Goal: Task Accomplishment & Management: Use online tool/utility

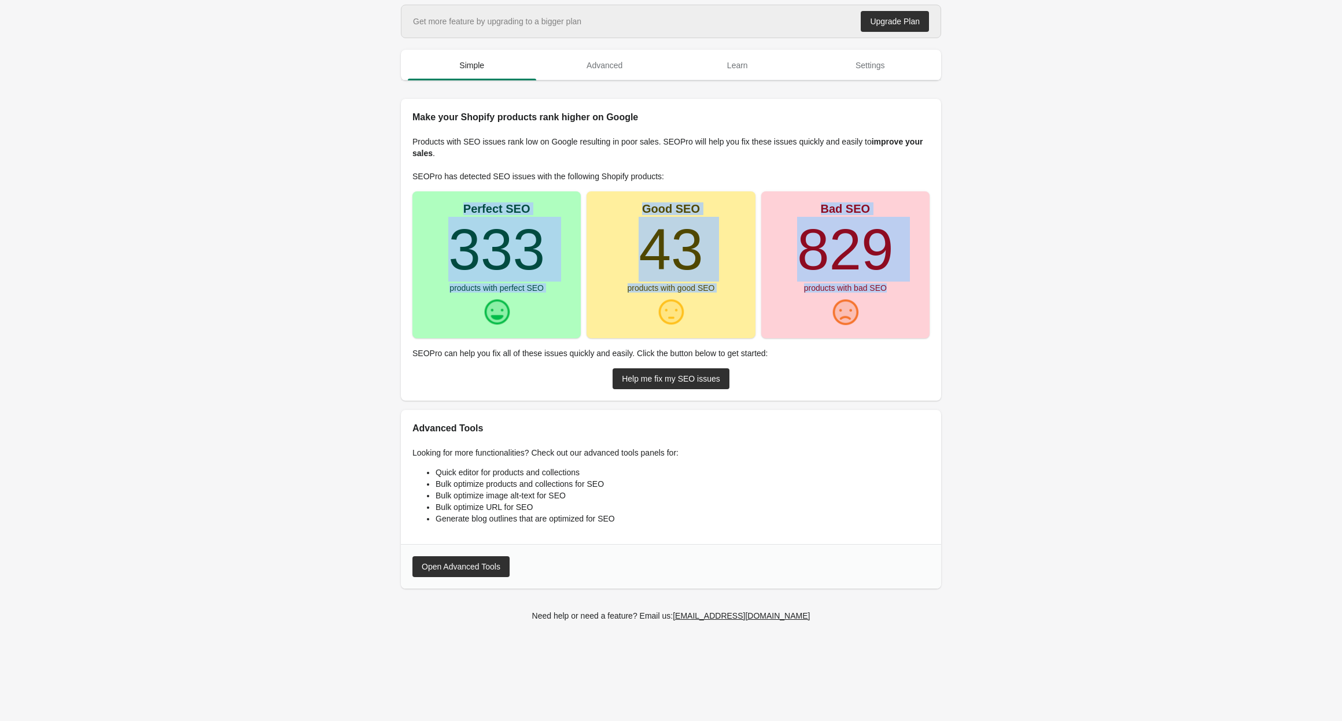
drag, startPoint x: 500, startPoint y: 220, endPoint x: 935, endPoint y: 326, distance: 448.3
click at [935, 326] on div "Products with SEO issues rank low on Google resulting in poor sales. SEOPro wil…" at bounding box center [671, 262] width 540 height 277
drag, startPoint x: 871, startPoint y: 283, endPoint x: 535, endPoint y: 223, distance: 341.5
click at [588, 244] on div "Perfect SEO 333 products with perfect SEO Good SEO 43 products with good SEO Ba…" at bounding box center [670, 264] width 517 height 147
drag, startPoint x: 467, startPoint y: 206, endPoint x: 883, endPoint y: 299, distance: 426.1
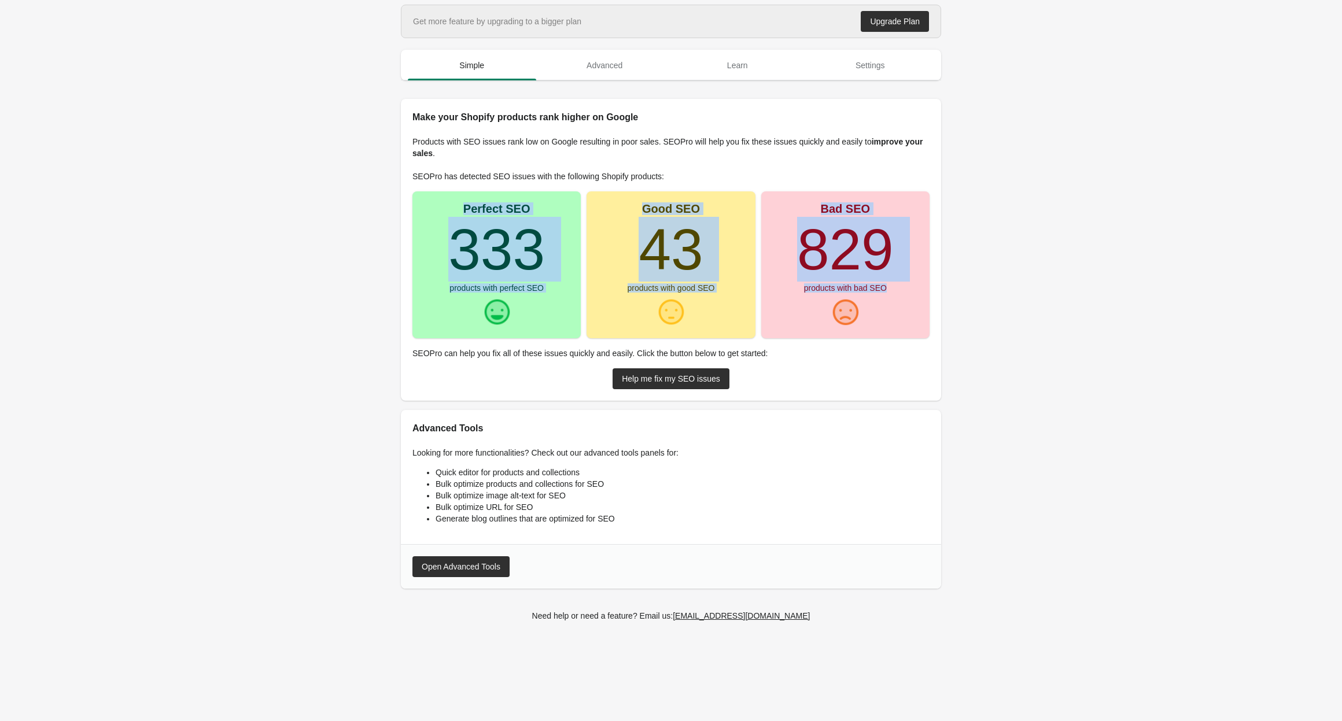
click at [883, 299] on div "Perfect SEO 333 products with perfect SEO Good SEO 43 products with good SEO Ba…" at bounding box center [670, 264] width 517 height 147
click at [1048, 507] on main "Get more feature by upgrading to a bigger plan Upgrade Plan Simple Advanced Lea…" at bounding box center [671, 325] width 1342 height 641
drag, startPoint x: 465, startPoint y: 205, endPoint x: 894, endPoint y: 289, distance: 437.8
click at [894, 289] on div "Perfect SEO 333 products with perfect SEO Good SEO 43 products with good SEO Ba…" at bounding box center [670, 264] width 517 height 147
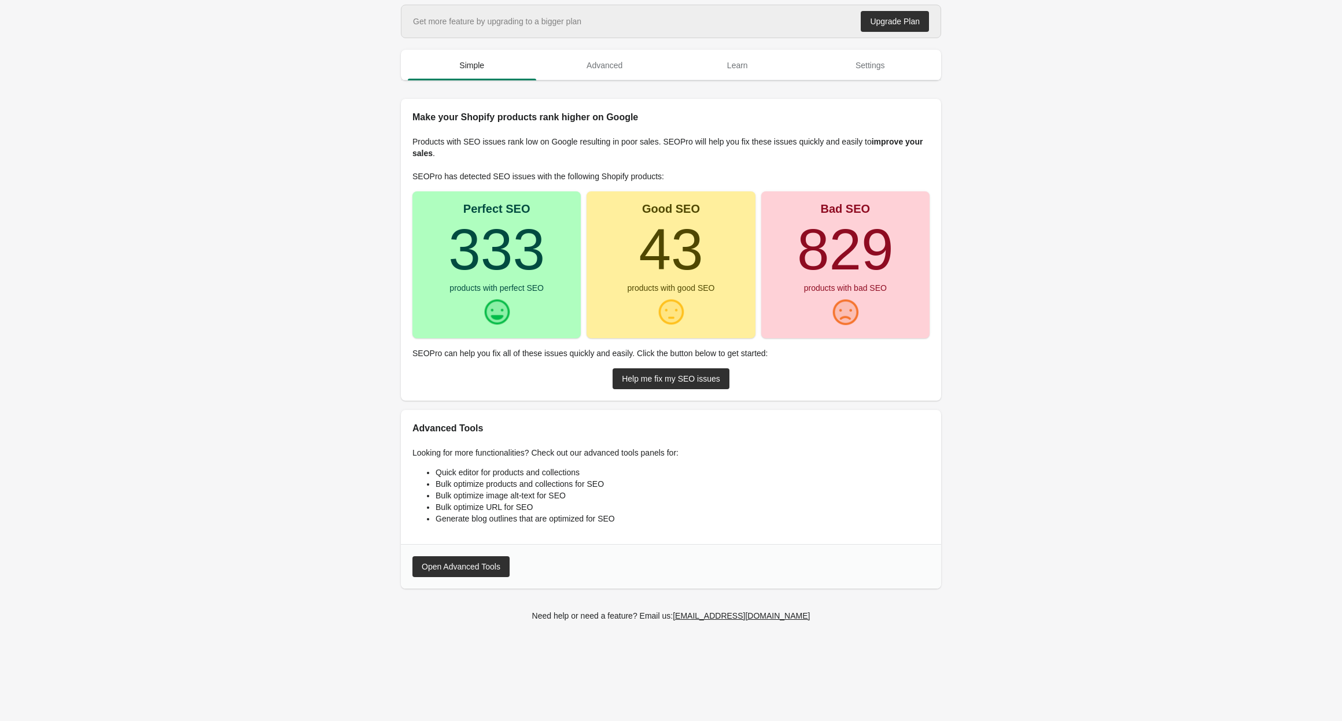
click at [1234, 530] on main "Get more feature by upgrading to a bigger plan Upgrade Plan Simple Advanced Lea…" at bounding box center [671, 325] width 1342 height 641
drag, startPoint x: 452, startPoint y: 244, endPoint x: 571, endPoint y: 255, distance: 119.7
click at [595, 253] on div "Perfect SEO 333 products with perfect SEO Good SEO 43 products with good SEO Ba…" at bounding box center [670, 264] width 517 height 147
click at [545, 253] on turbo-frame "333" at bounding box center [496, 249] width 97 height 65
drag, startPoint x: 544, startPoint y: 253, endPoint x: 454, endPoint y: 249, distance: 90.3
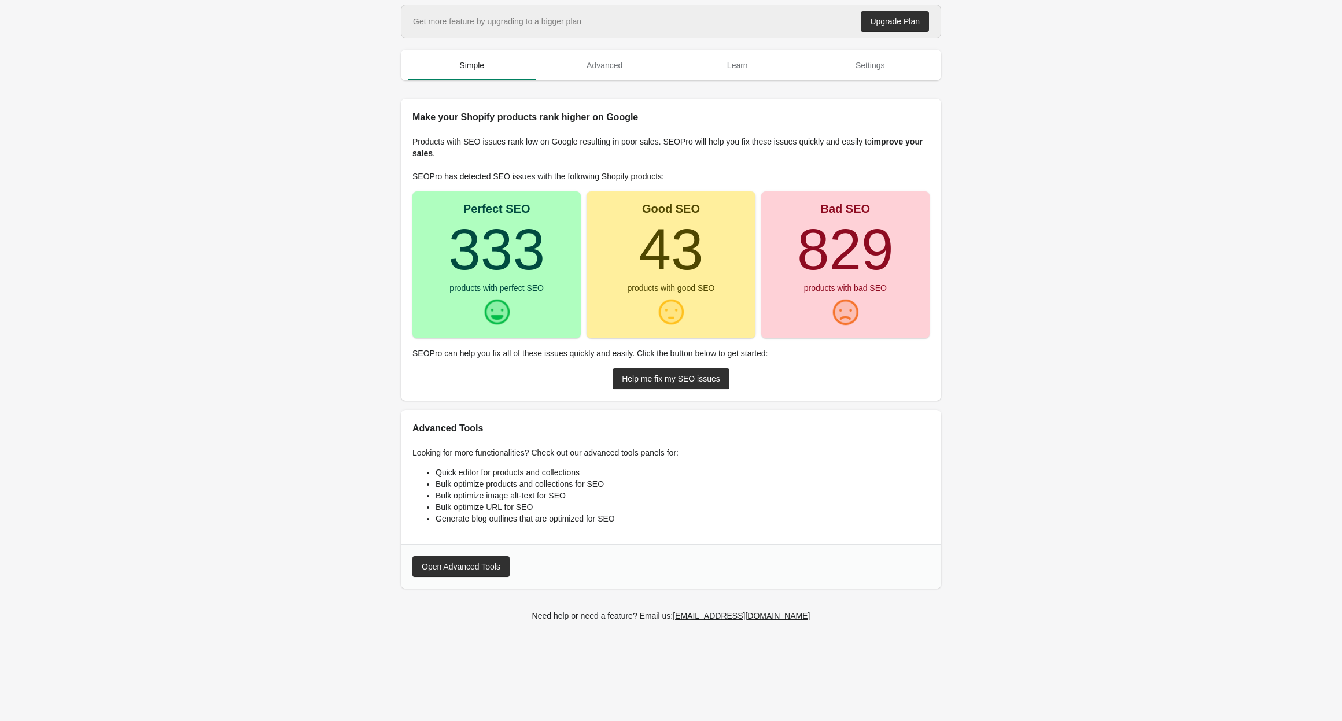
click at [454, 249] on turbo-frame "333" at bounding box center [496, 249] width 97 height 65
click at [259, 180] on main "Get more feature by upgrading to a bigger plan Upgrade Plan Simple Advanced Lea…" at bounding box center [671, 325] width 1342 height 641
drag, startPoint x: 451, startPoint y: 250, endPoint x: 545, endPoint y: 257, distance: 94.6
click at [545, 257] on turbo-frame "333" at bounding box center [496, 249] width 97 height 65
click at [1021, 418] on main "Get more feature by upgrading to a bigger plan Upgrade Plan Simple Advanced Lea…" at bounding box center [671, 325] width 1342 height 641
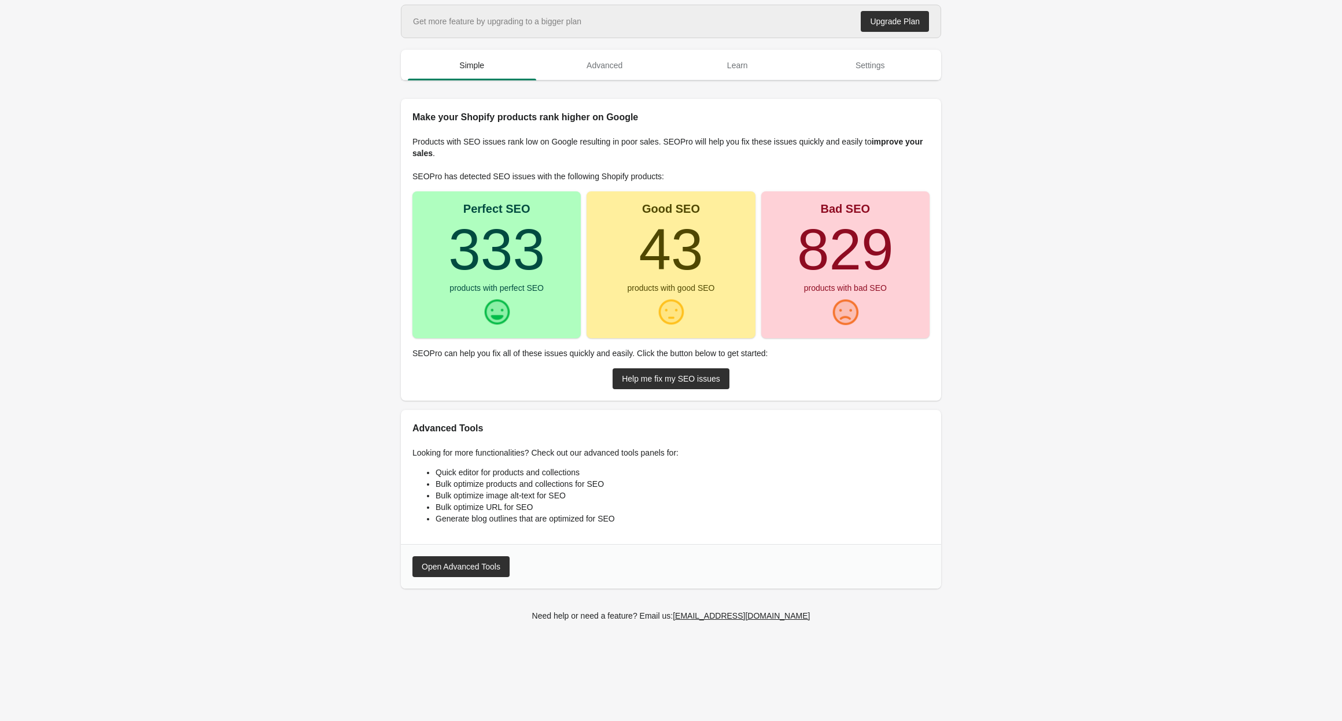
click at [279, 137] on main "Get more feature by upgrading to a bigger plan Upgrade Plan Simple Advanced Lea…" at bounding box center [671, 325] width 1342 height 641
drag, startPoint x: 799, startPoint y: 254, endPoint x: 885, endPoint y: 251, distance: 85.7
click at [872, 252] on turbo-frame "829" at bounding box center [845, 249] width 97 height 65
drag, startPoint x: 894, startPoint y: 250, endPoint x: 785, endPoint y: 244, distance: 109.5
click at [785, 244] on div "Bad SEO 829 products with bad SEO" at bounding box center [845, 264] width 168 height 147
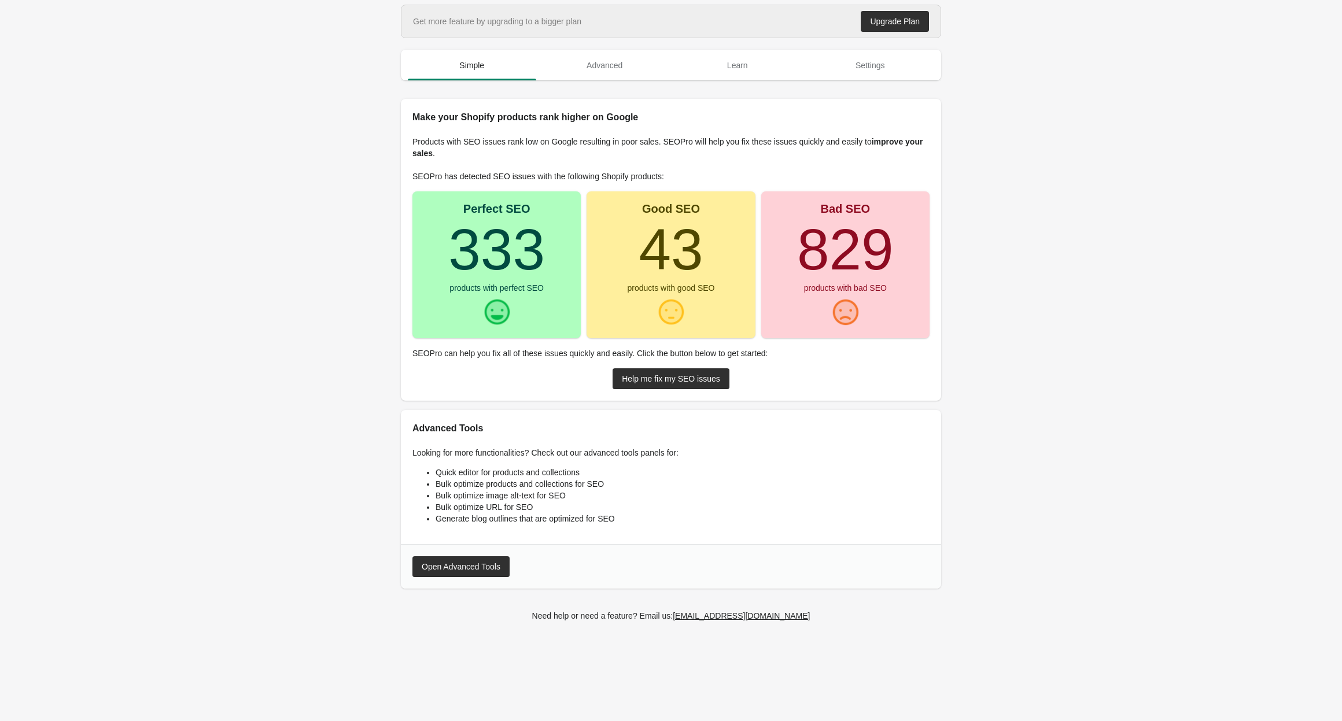
click at [894, 276] on turbo-frame "829" at bounding box center [845, 249] width 97 height 65
click at [679, 376] on div "Help me fix my SEO issues" at bounding box center [671, 378] width 98 height 9
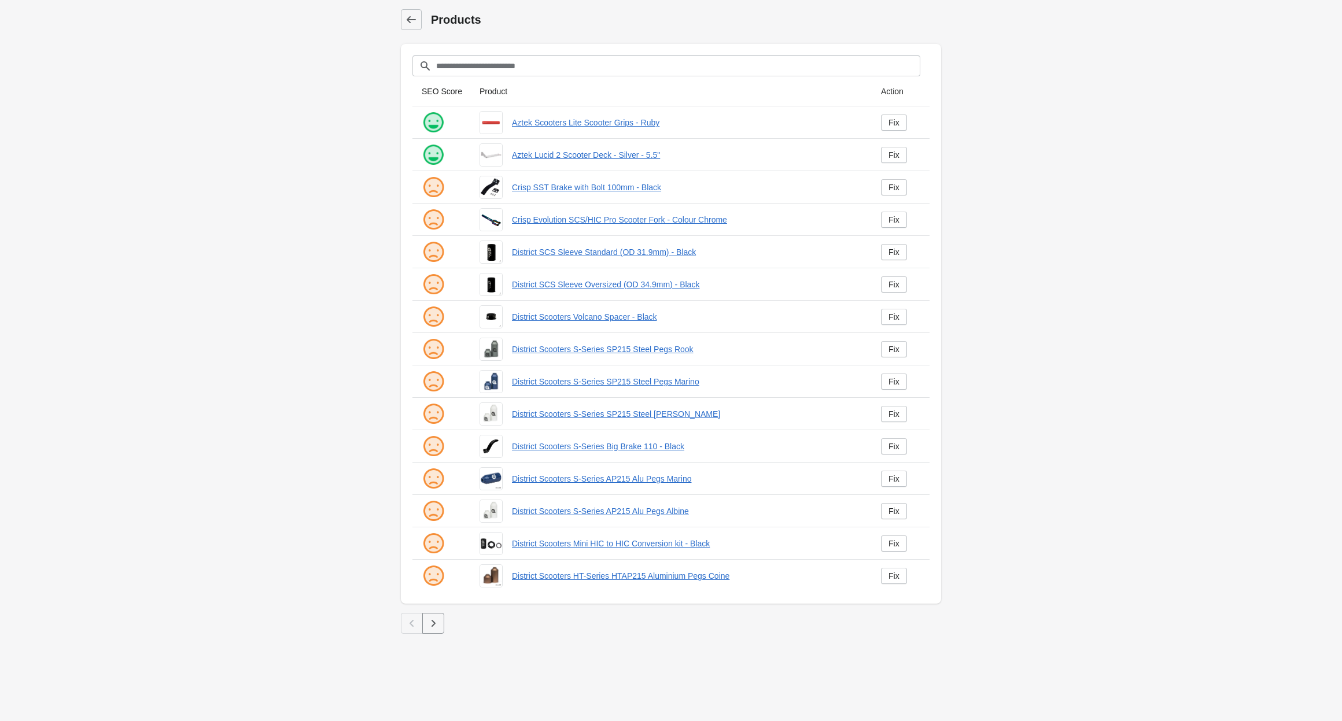
click at [433, 632] on button "button" at bounding box center [433, 623] width 22 height 21
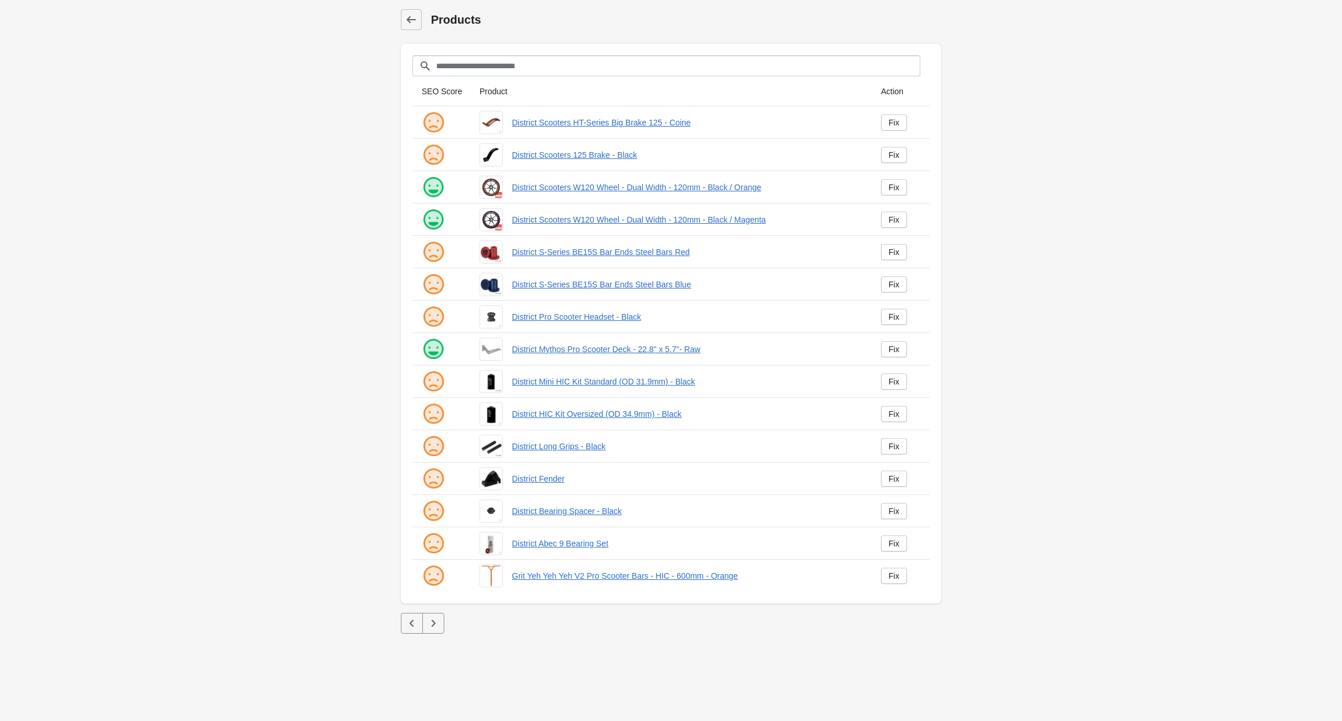
click at [434, 628] on icon "button" at bounding box center [434, 624] width 12 height 12
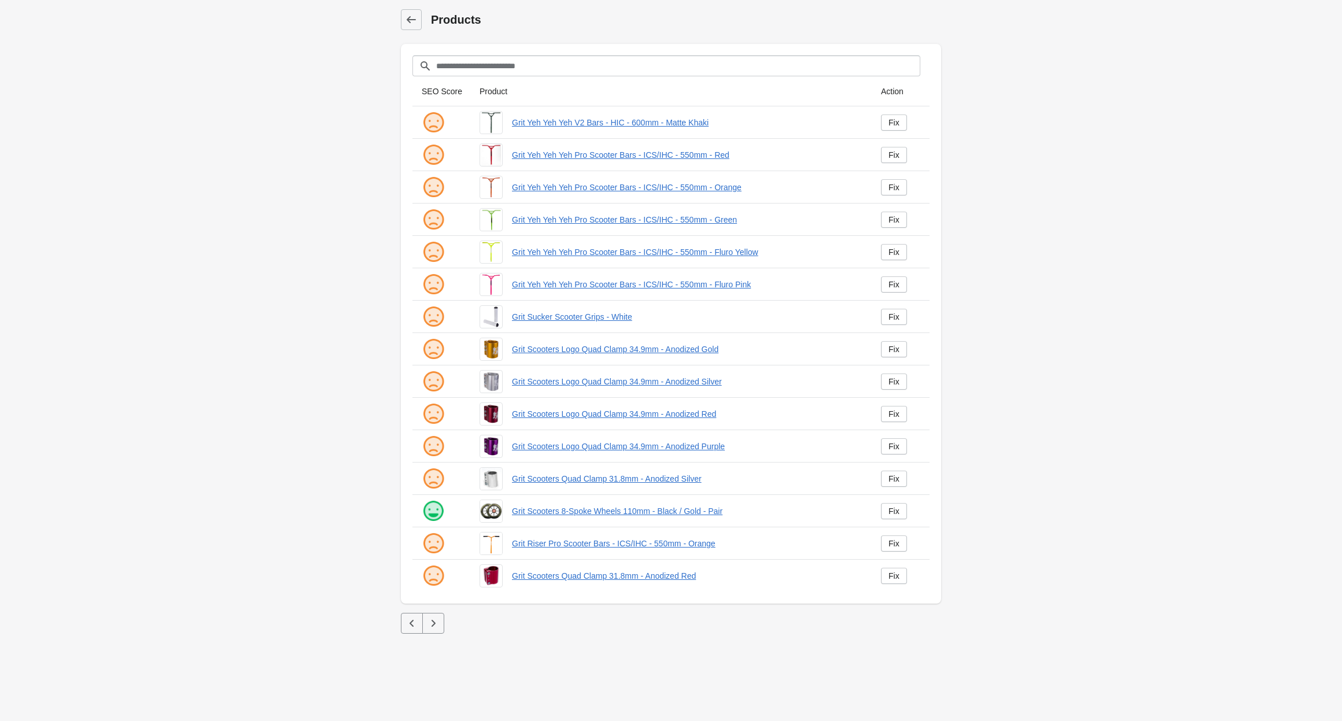
click at [434, 627] on icon "button" at bounding box center [434, 624] width 12 height 12
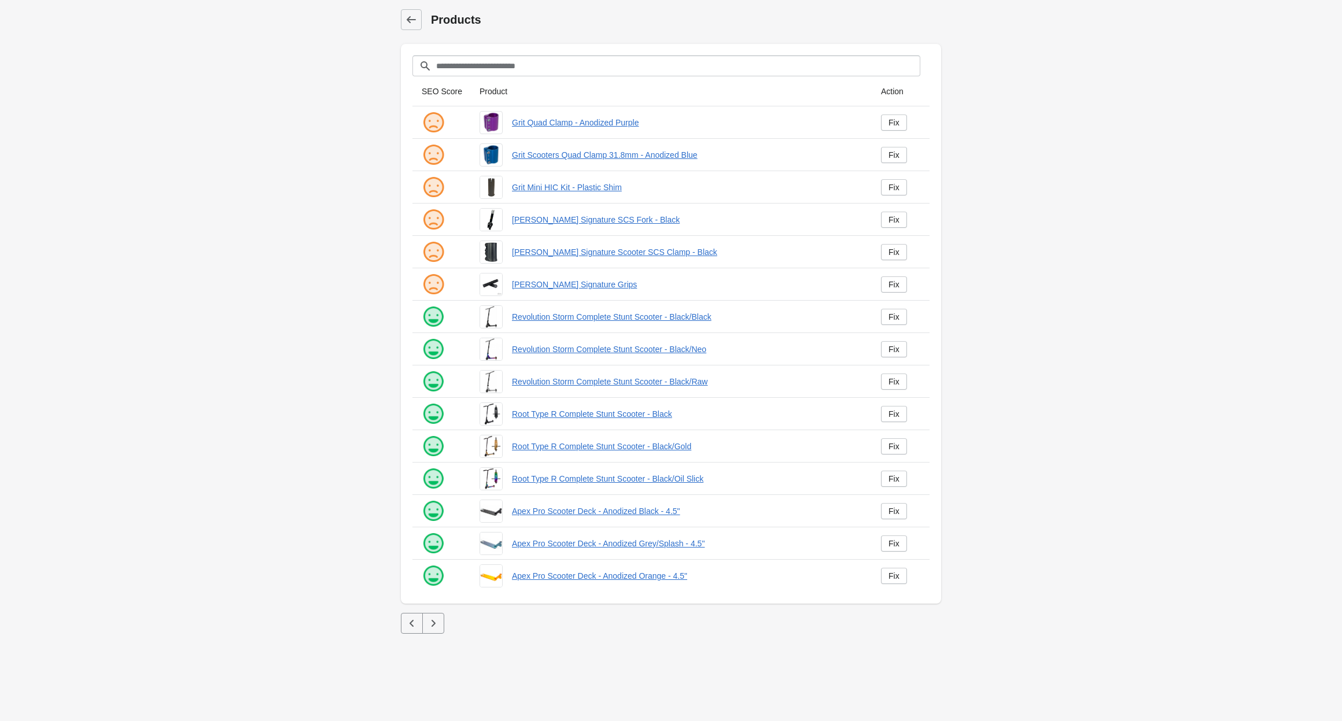
click at [434, 627] on icon "button" at bounding box center [434, 624] width 12 height 12
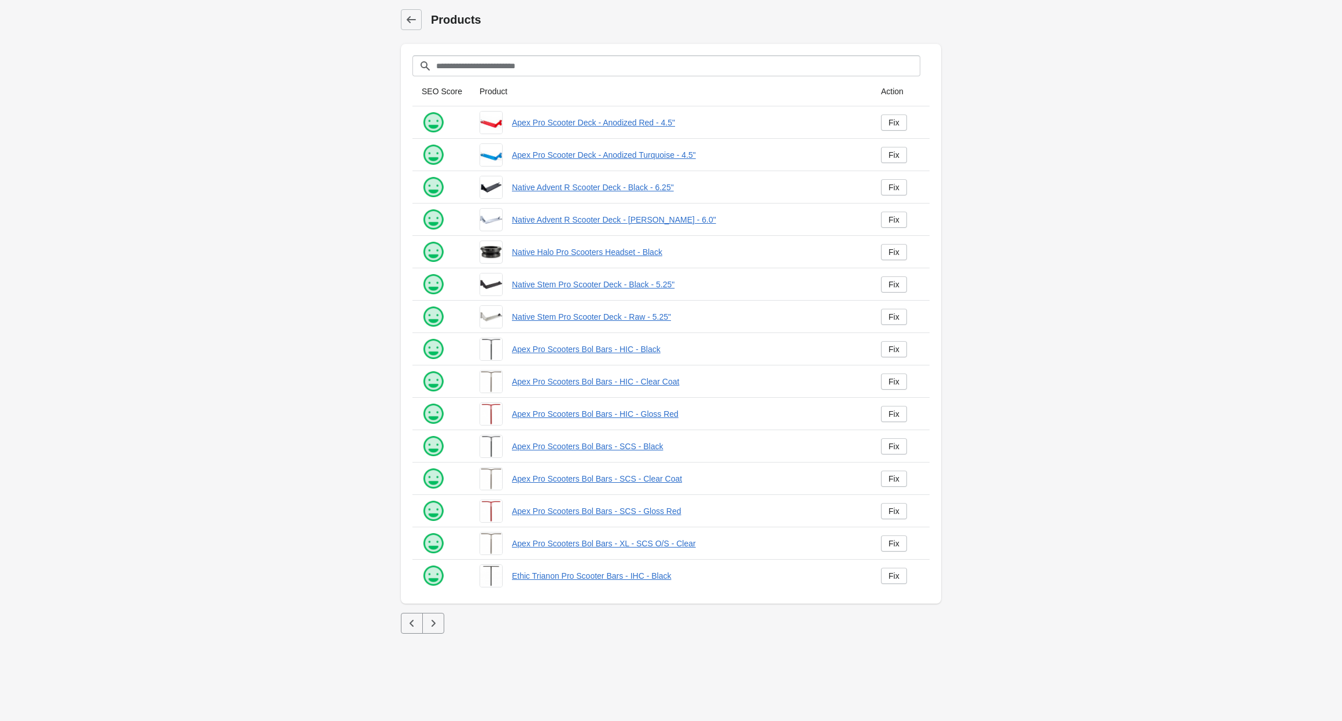
click at [434, 627] on icon "button" at bounding box center [434, 624] width 12 height 12
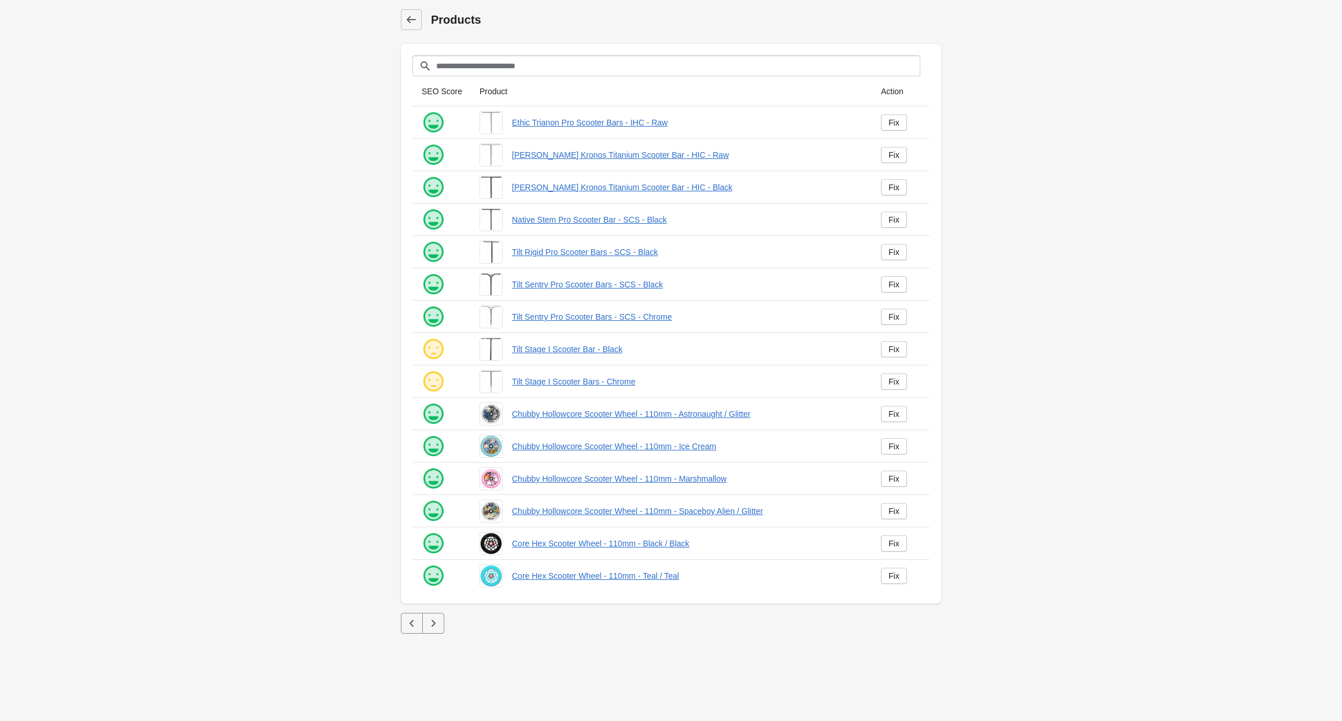
click at [432, 627] on icon "button" at bounding box center [434, 623] width 4 height 7
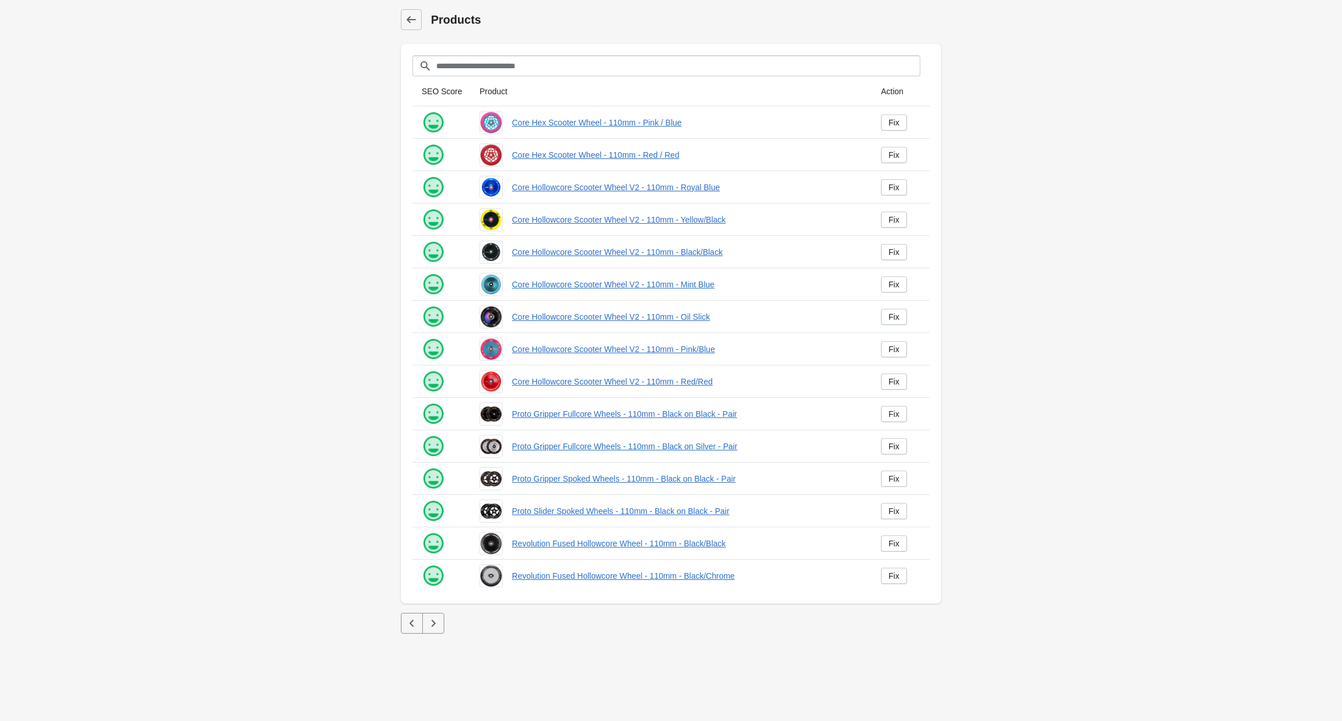
click at [418, 620] on button "button" at bounding box center [412, 623] width 22 height 21
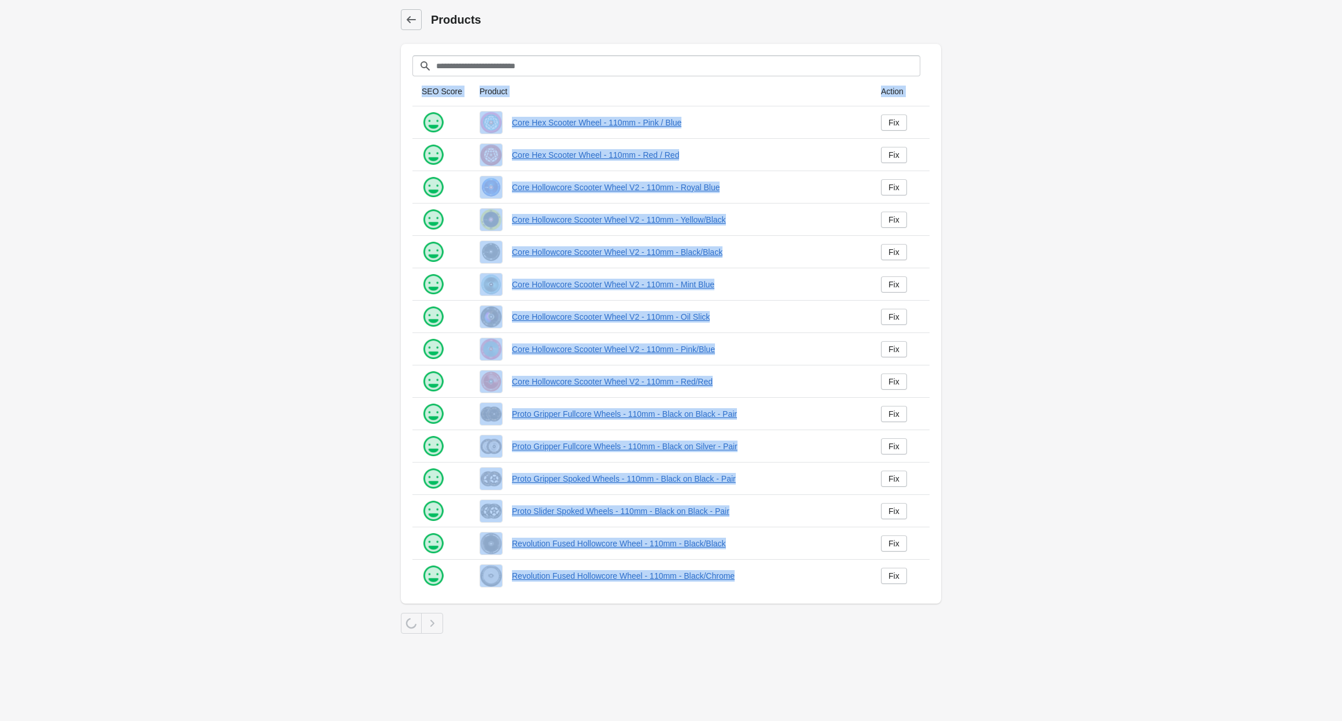
click at [418, 620] on div at bounding box center [411, 623] width 21 height 21
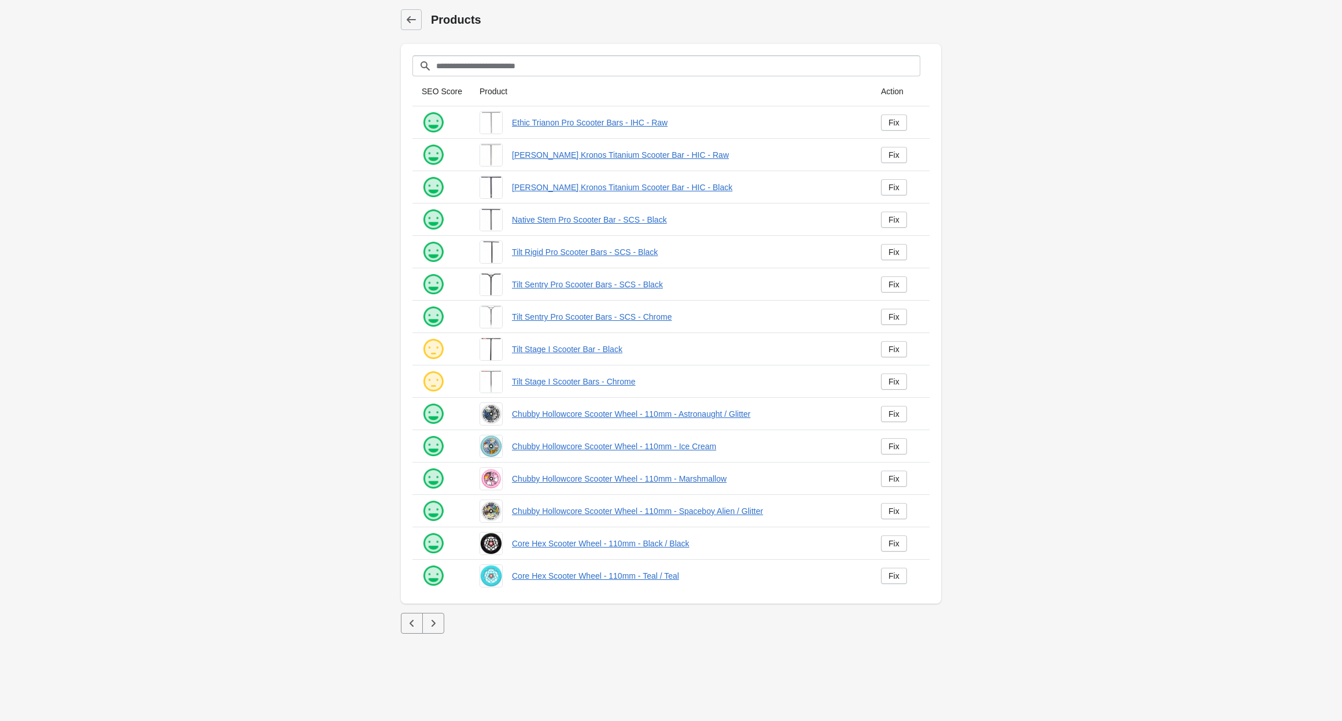
click at [416, 620] on icon "button" at bounding box center [412, 624] width 12 height 12
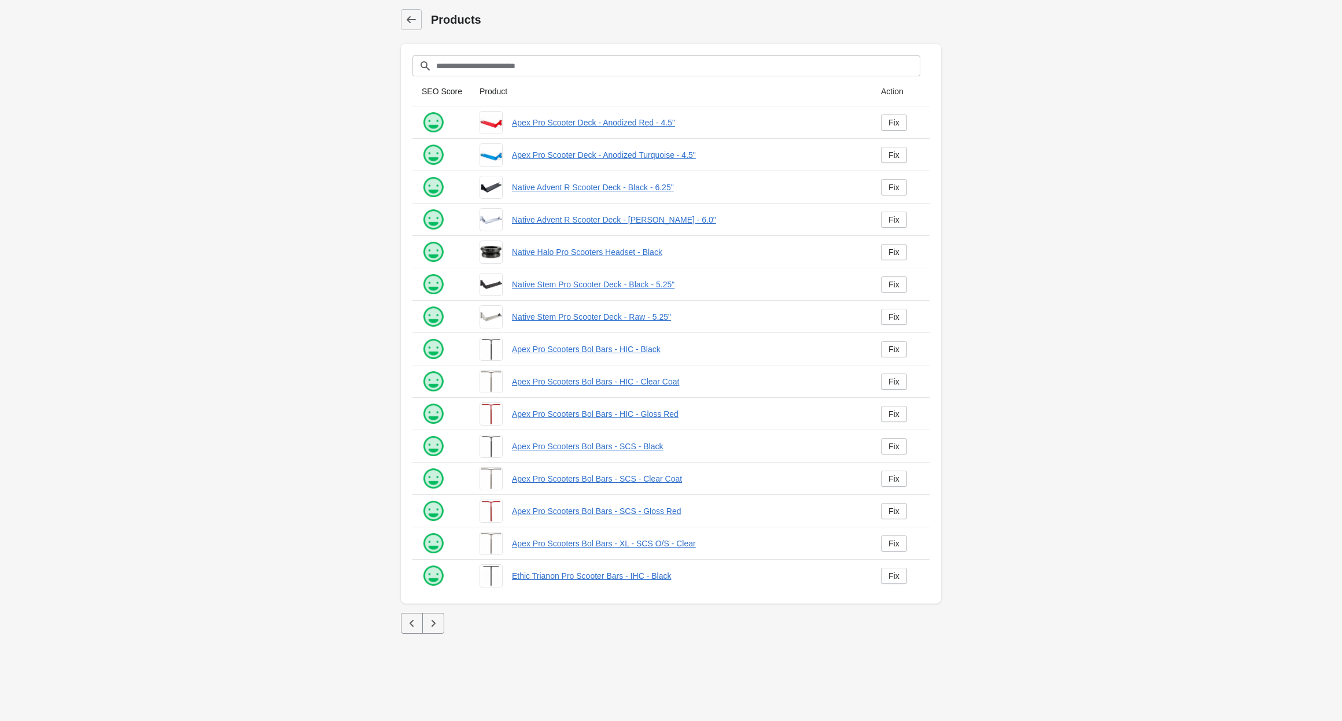
click at [415, 622] on icon "button" at bounding box center [412, 624] width 12 height 12
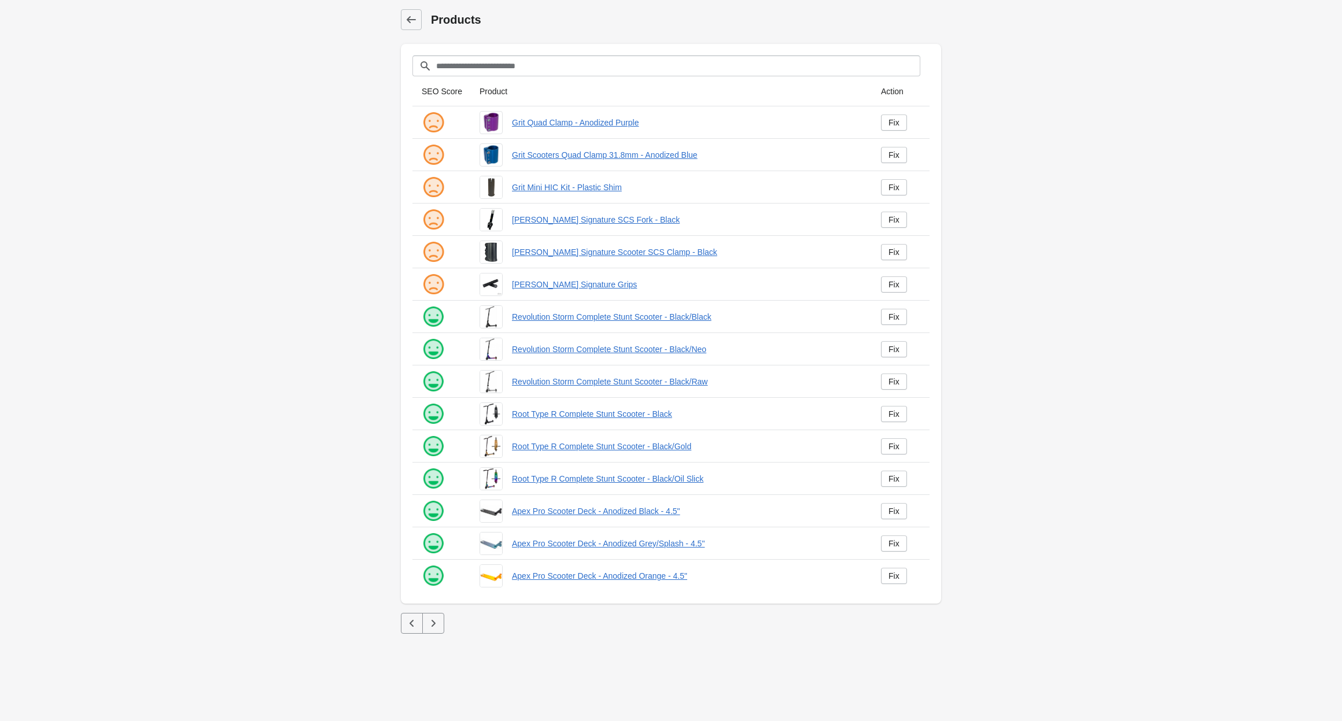
click at [414, 627] on icon "button" at bounding box center [412, 624] width 12 height 12
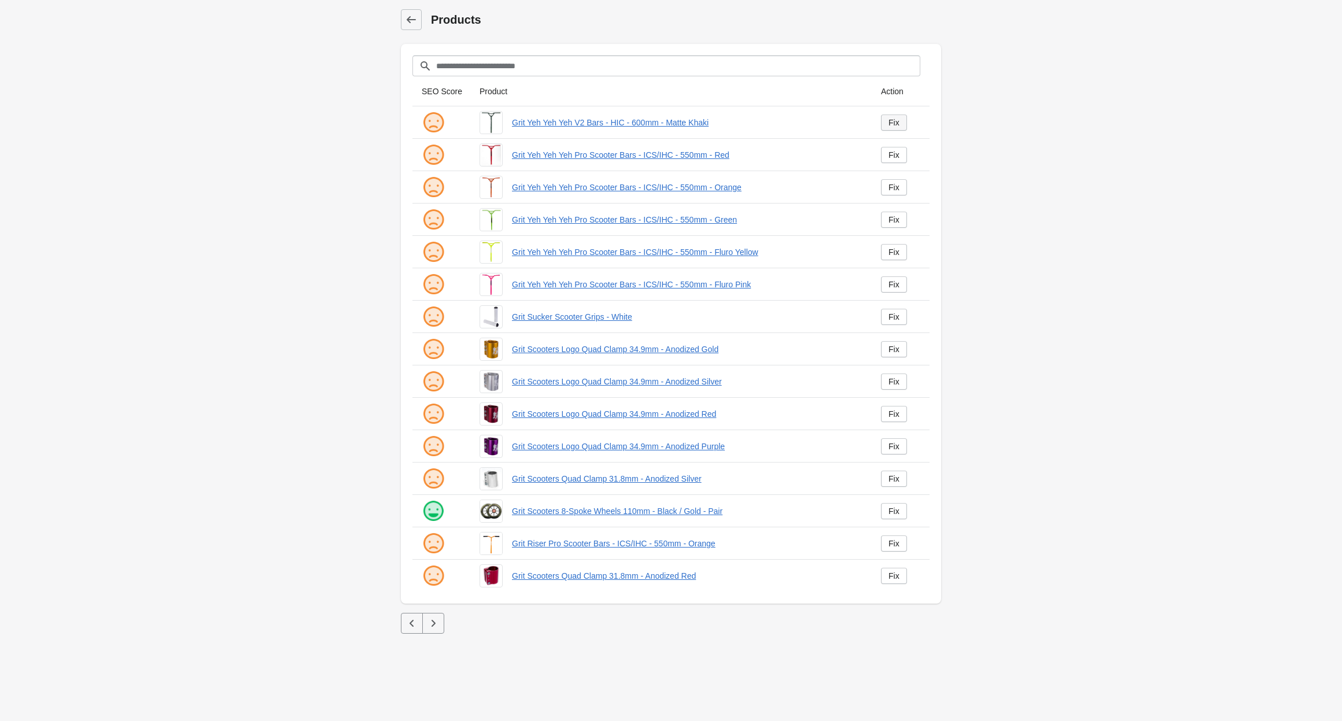
click at [891, 121] on div "Fix" at bounding box center [894, 122] width 11 height 9
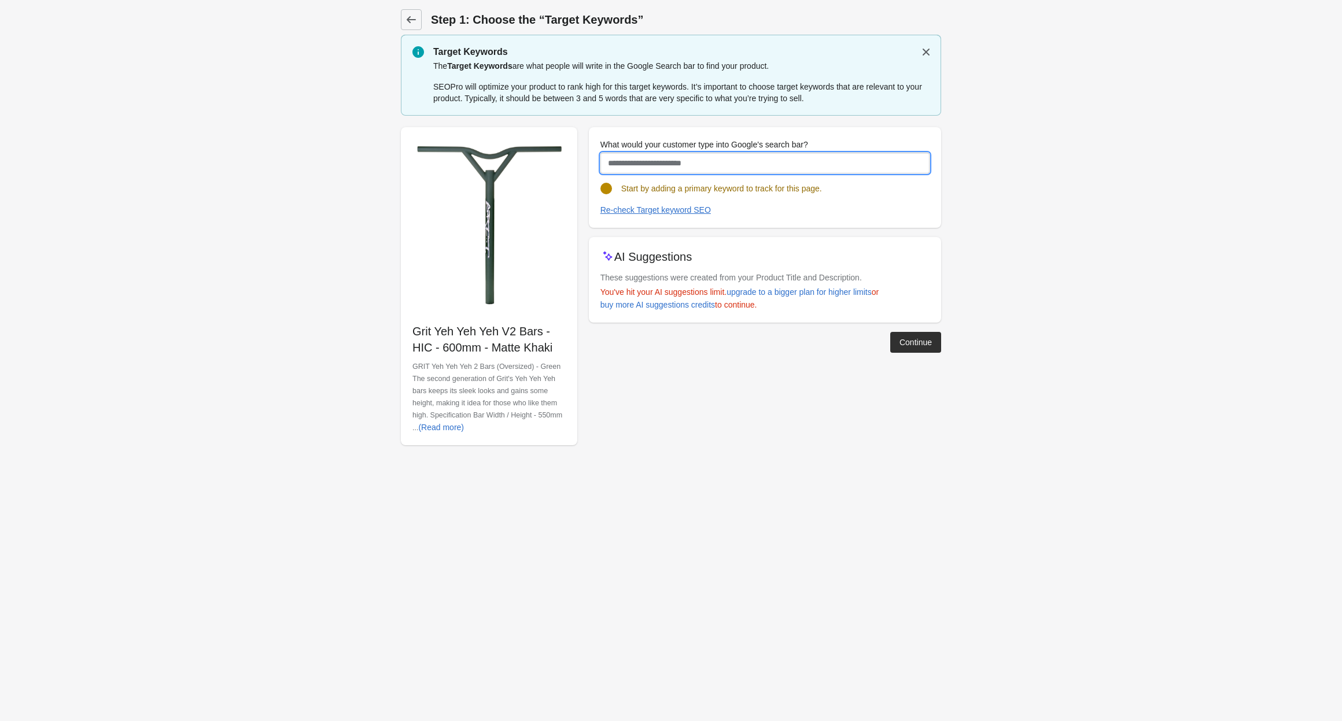
click at [672, 165] on input "What would your customer type into Google's search bar?" at bounding box center [764, 163] width 329 height 21
type input "**********"
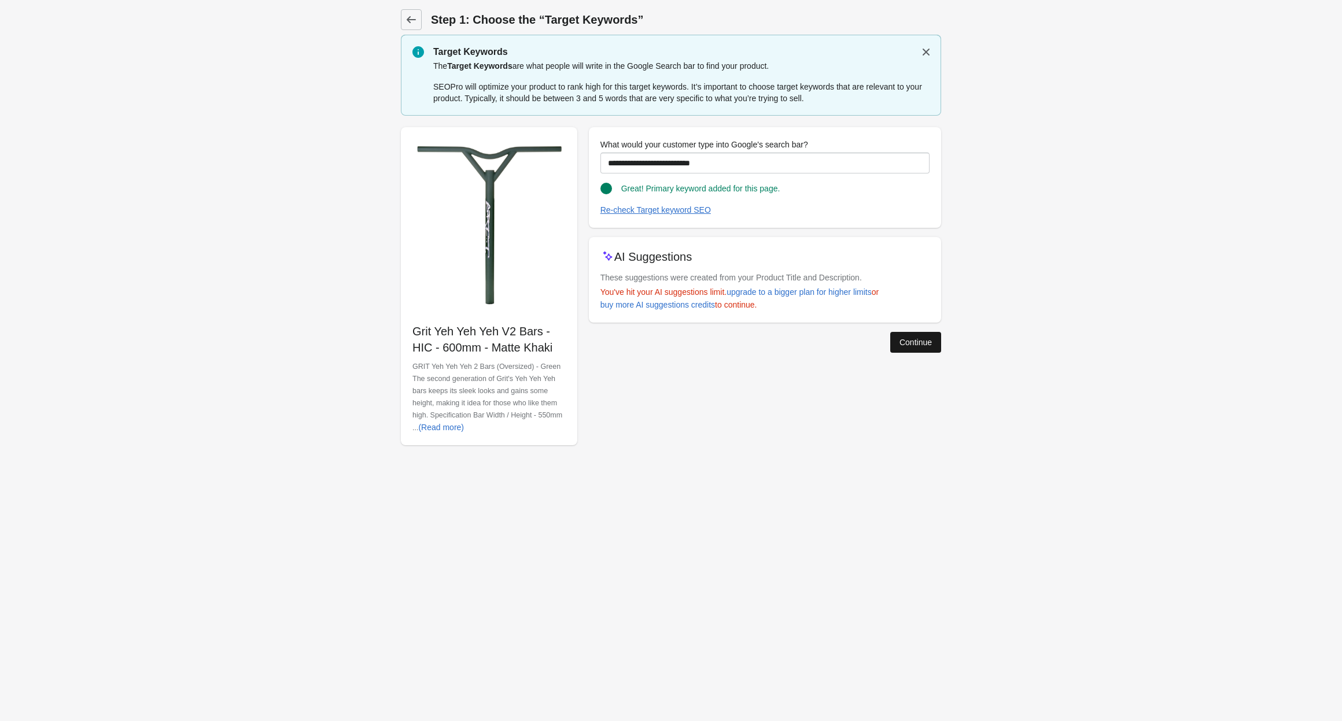
click at [915, 340] on div "Continue" at bounding box center [916, 342] width 32 height 9
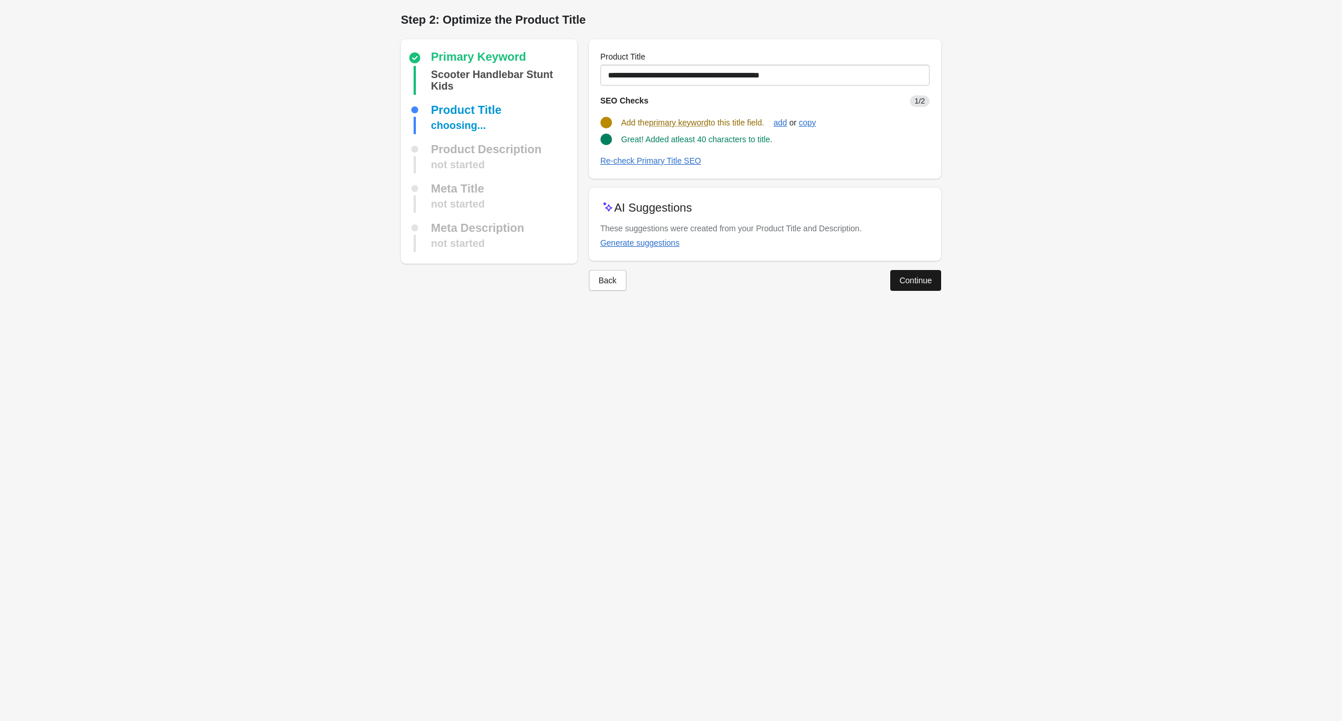
click at [910, 286] on button "Continue" at bounding box center [915, 280] width 51 height 21
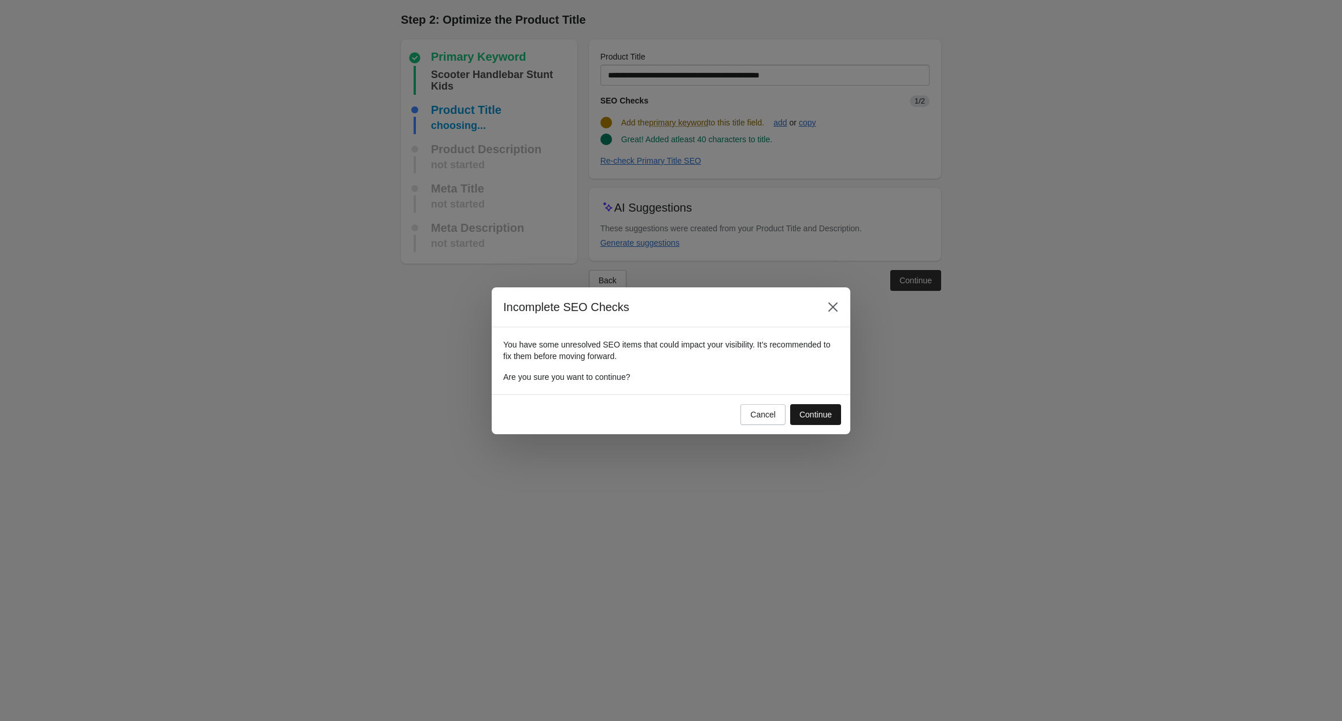
click at [816, 415] on div "Continue" at bounding box center [816, 414] width 32 height 9
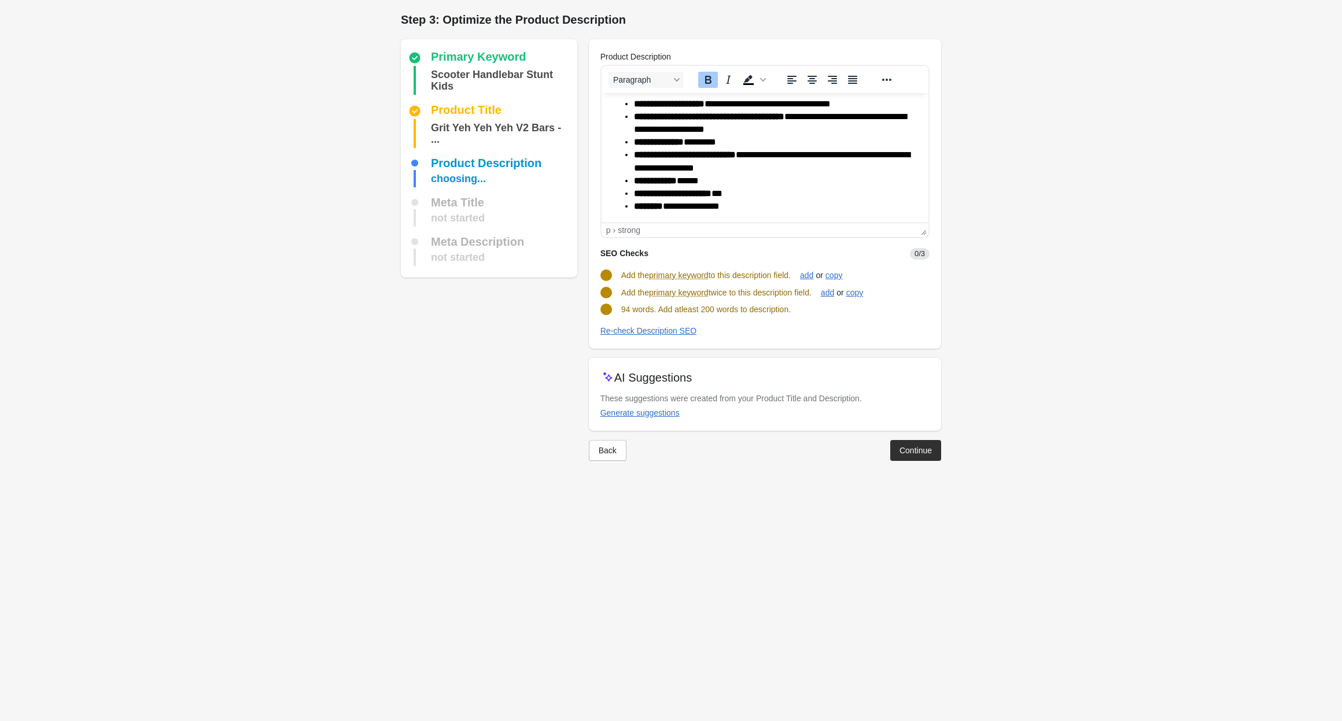
scroll to position [125, 0]
click at [813, 276] on div "add" at bounding box center [806, 275] width 13 height 9
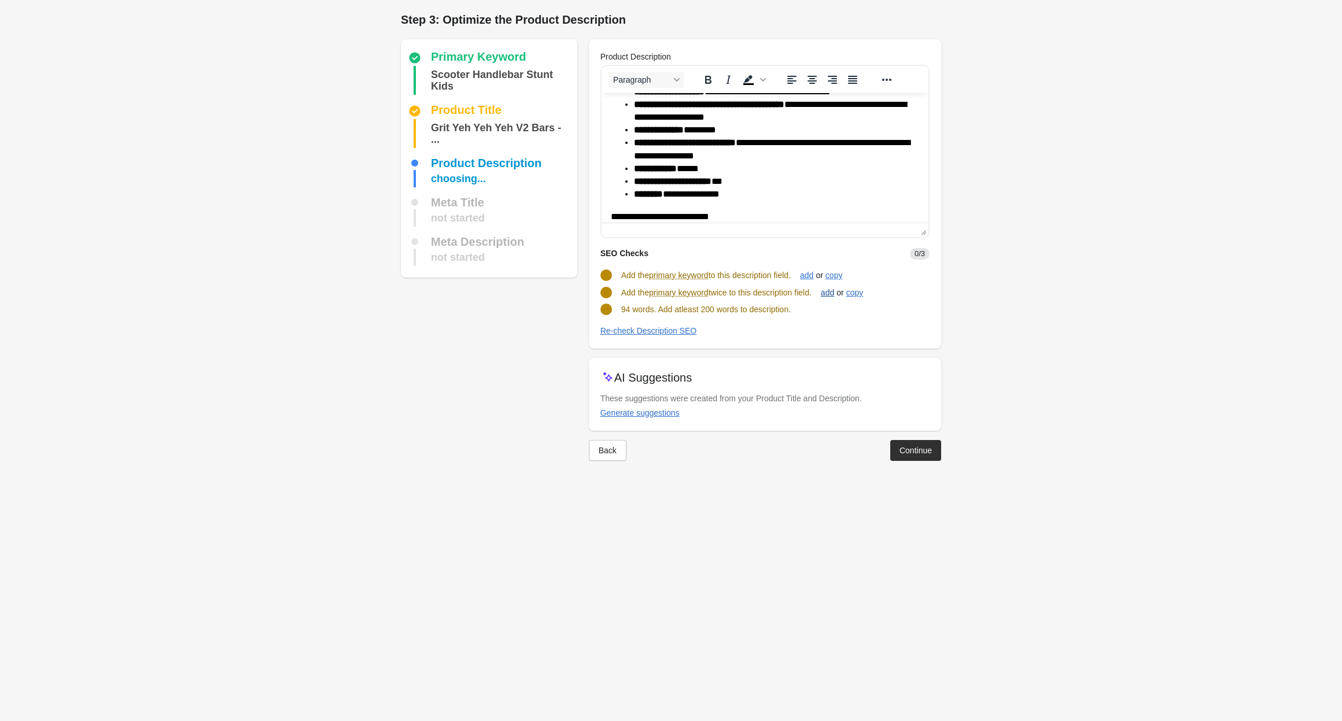
click at [834, 289] on div "add" at bounding box center [827, 292] width 13 height 9
click at [911, 451] on div "Continue" at bounding box center [916, 448] width 32 height 9
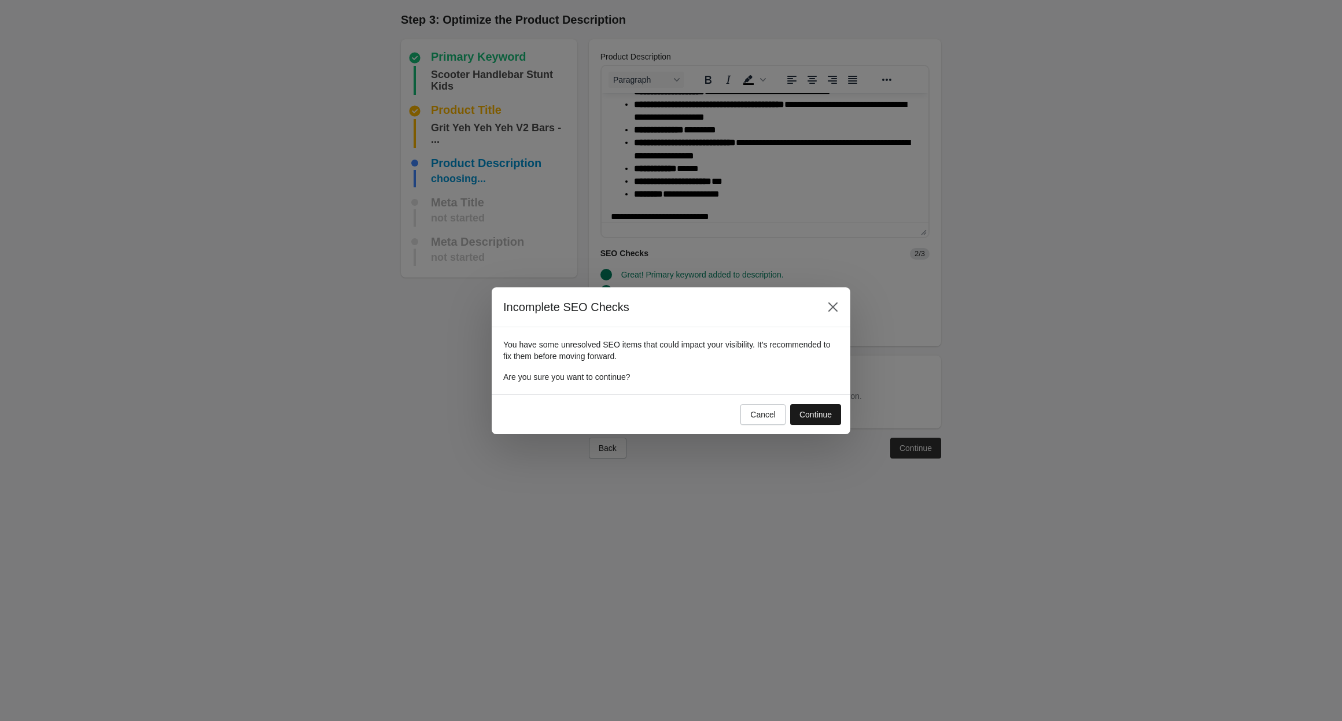
click at [840, 413] on button "Continue" at bounding box center [815, 414] width 51 height 21
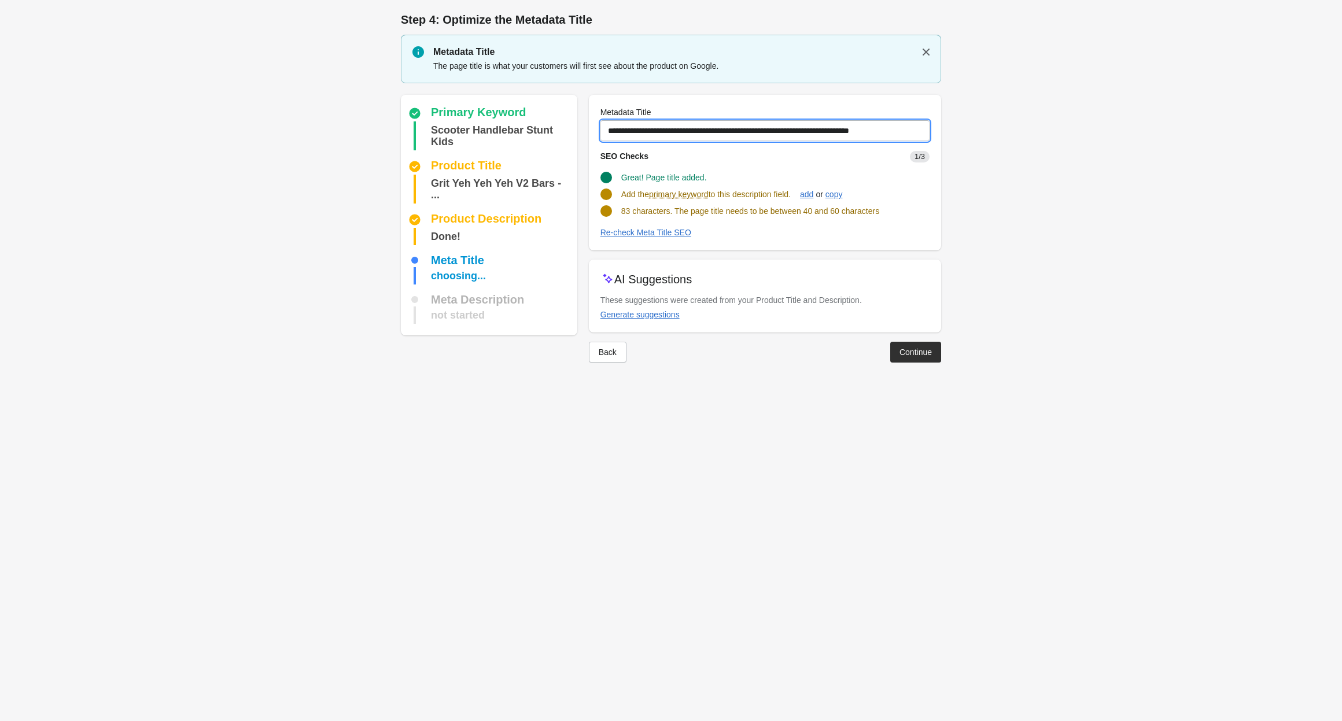
drag, startPoint x: 776, startPoint y: 130, endPoint x: 926, endPoint y: 128, distance: 150.4
click at [926, 128] on input "**********" at bounding box center [764, 130] width 329 height 21
click at [913, 133] on input "**********" at bounding box center [764, 130] width 329 height 21
click at [909, 54] on p "Metadata Title" at bounding box center [681, 52] width 496 height 14
click at [923, 50] on icon "button" at bounding box center [926, 52] width 12 height 12
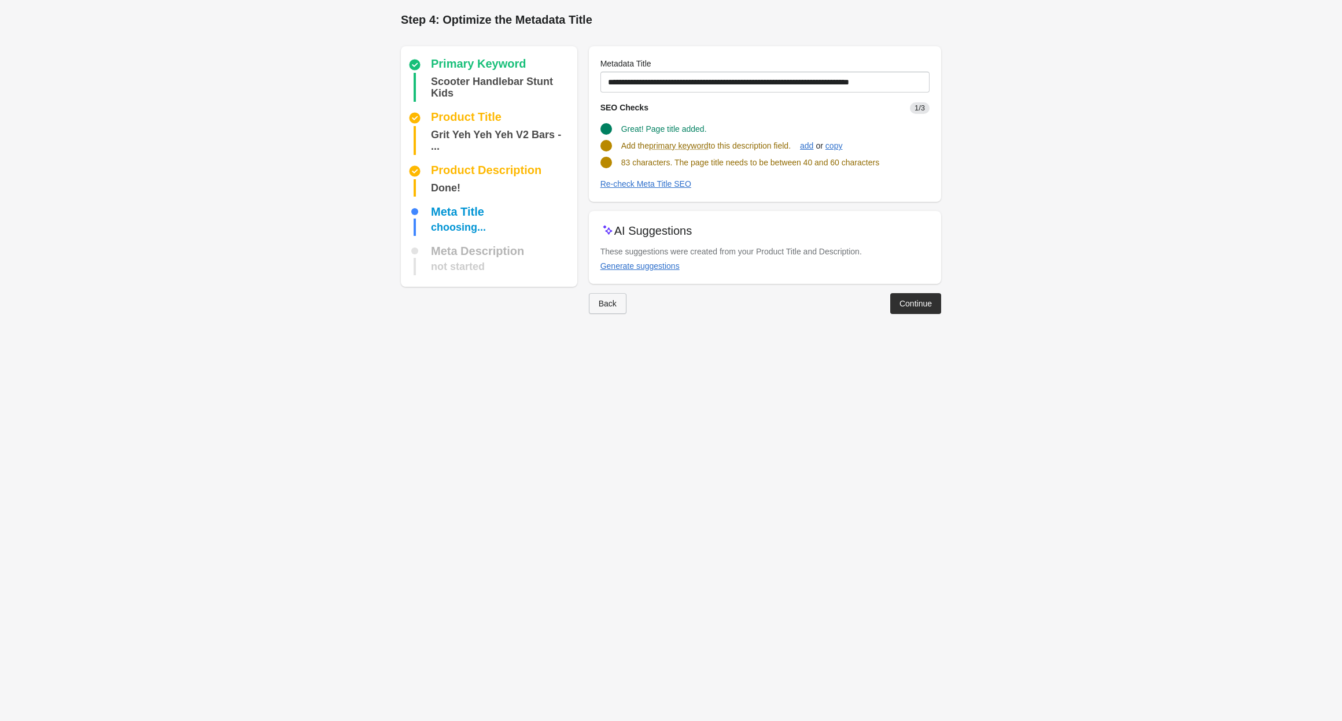
click at [614, 293] on button "Back" at bounding box center [608, 303] width 38 height 21
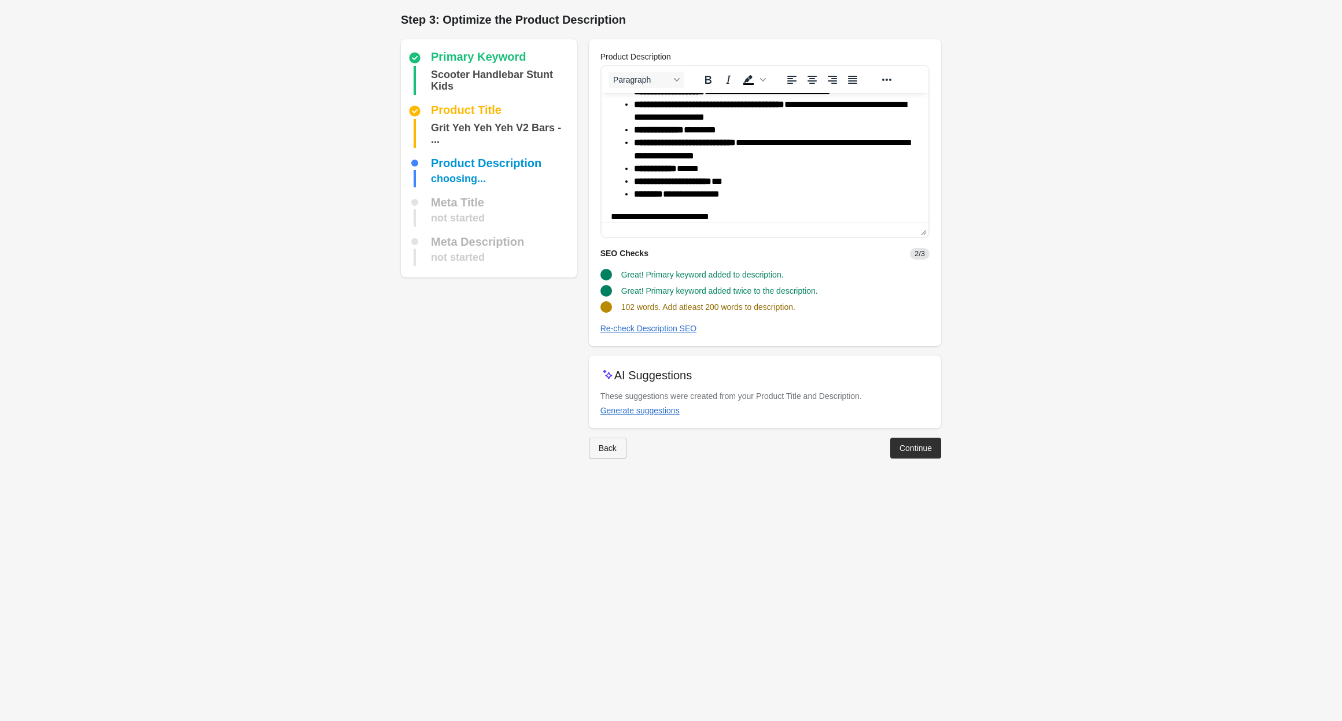
click at [616, 444] on div "Back" at bounding box center [608, 448] width 18 height 9
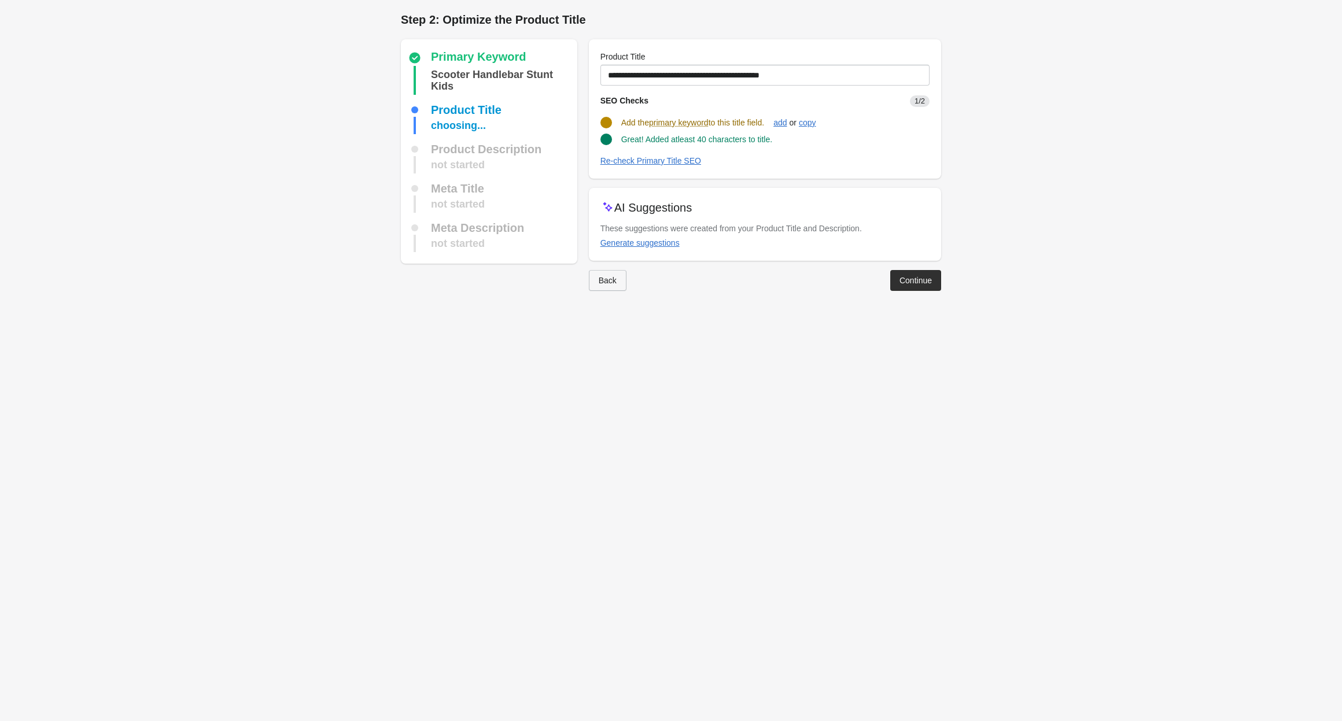
click at [614, 285] on button "Back" at bounding box center [608, 280] width 38 height 21
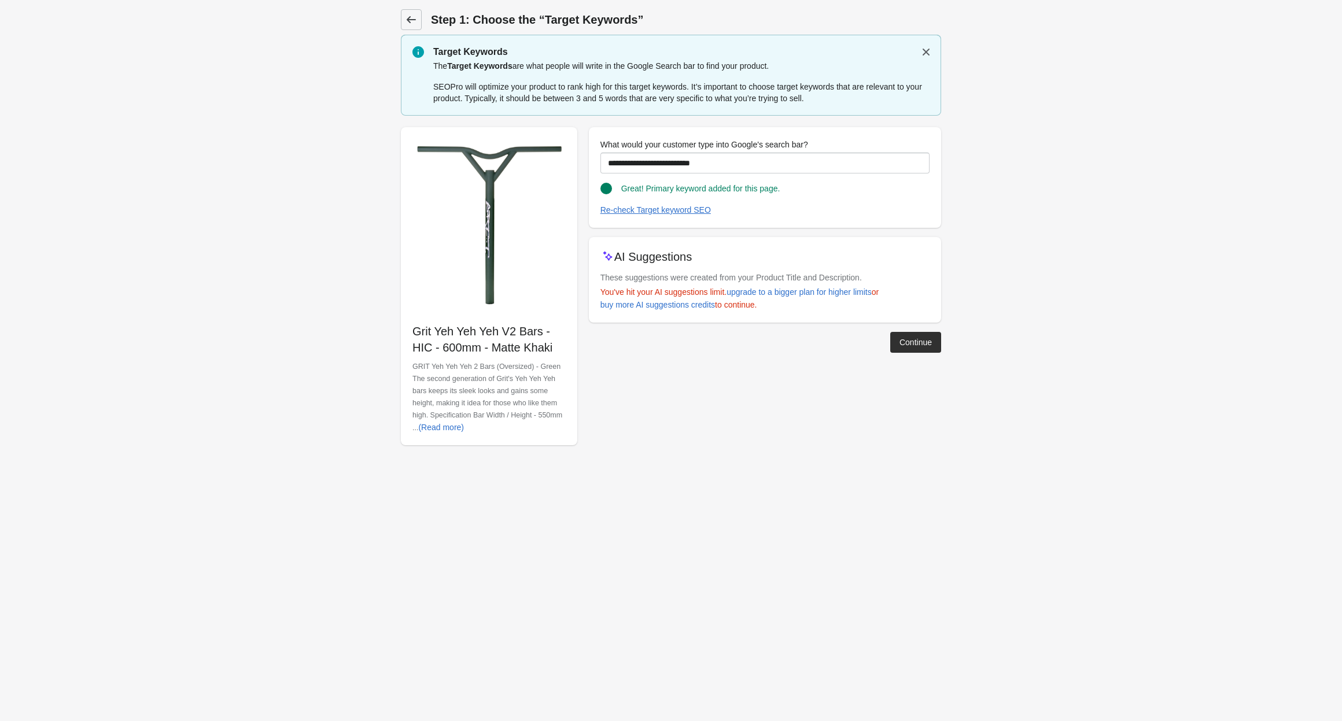
drag, startPoint x: 421, startPoint y: 11, endPoint x: 415, endPoint y: 13, distance: 6.0
click at [421, 11] on link at bounding box center [411, 19] width 21 height 21
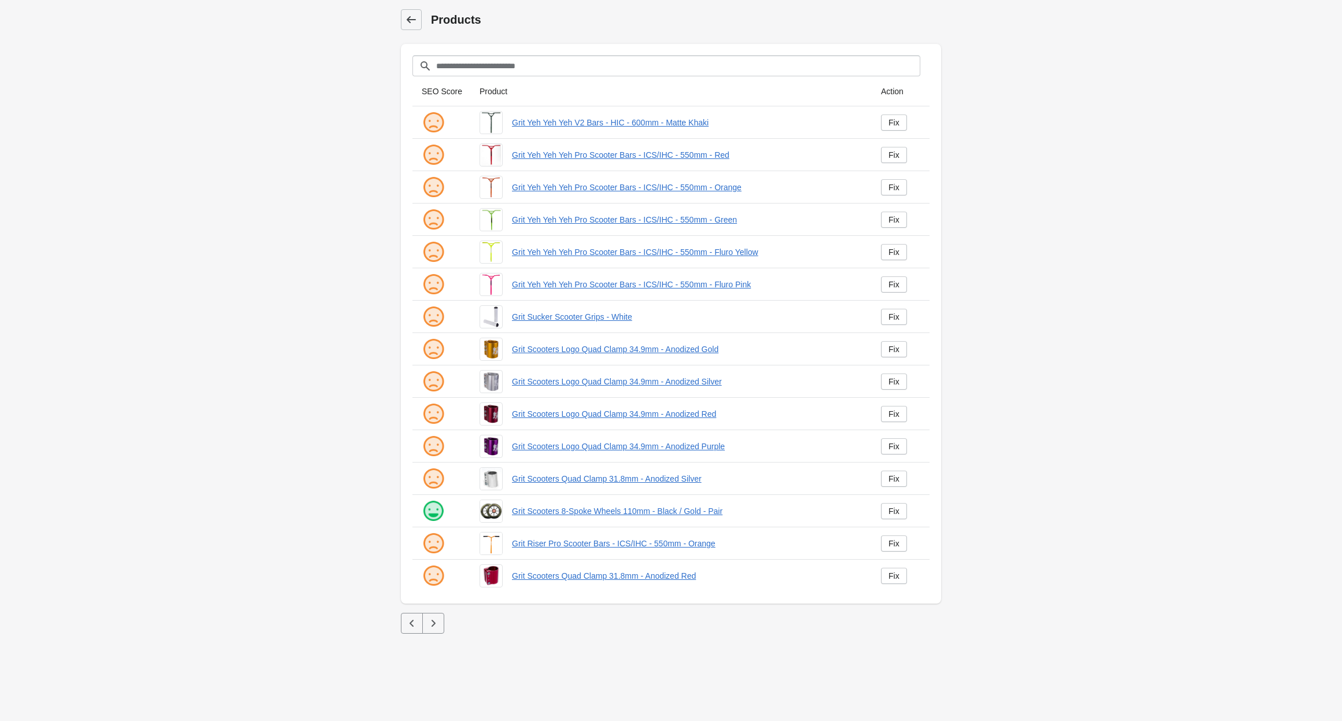
drag, startPoint x: 402, startPoint y: 17, endPoint x: 407, endPoint y: 22, distance: 7.4
click at [402, 17] on link at bounding box center [411, 19] width 21 height 21
